Goal: Information Seeking & Learning: Learn about a topic

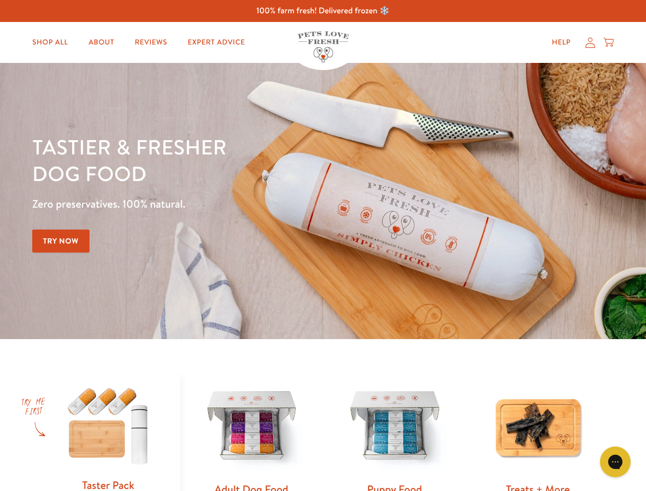
click at [323, 246] on div "Tastier & fresher dog food Zero preservatives. 100% natural. Try Now" at bounding box center [226, 201] width 388 height 135
click at [616, 462] on icon "Gorgias live chat" at bounding box center [616, 462] width 10 height 10
